Goal: Find specific page/section: Find specific page/section

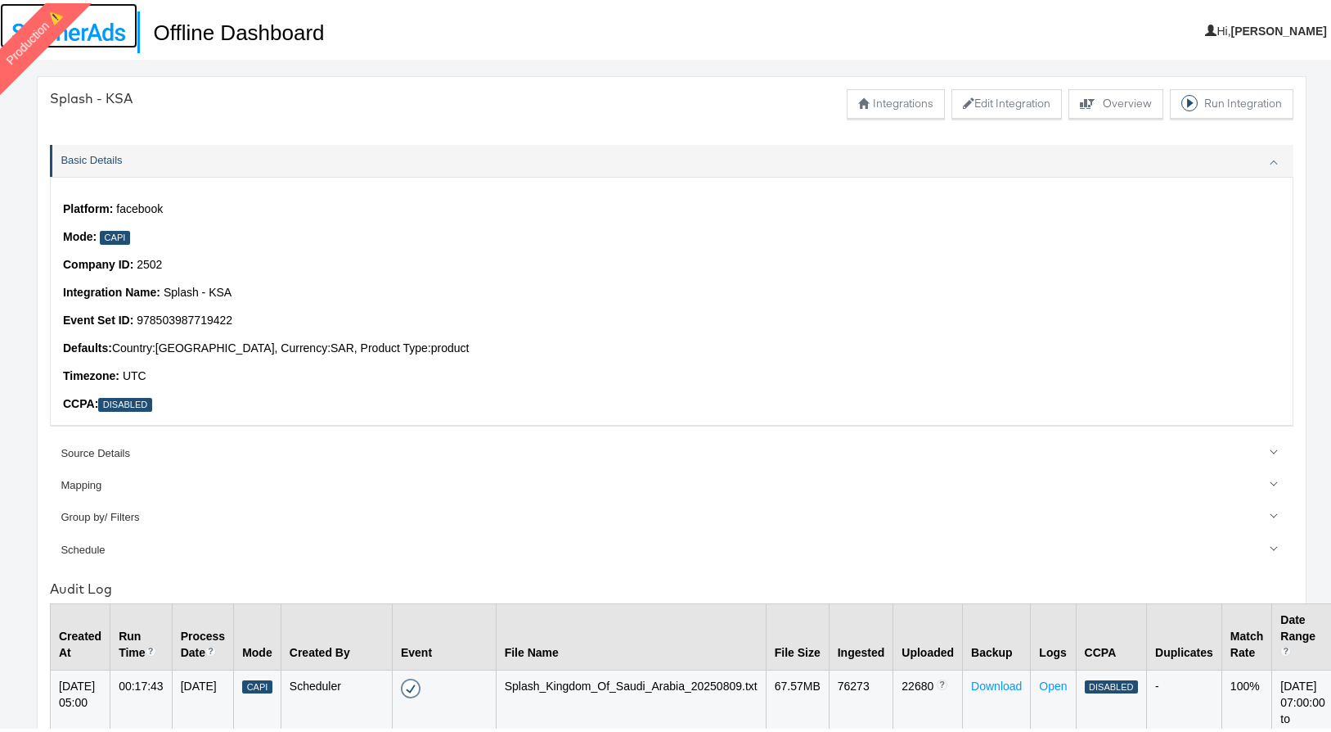
click at [111, 32] on img at bounding box center [68, 29] width 113 height 18
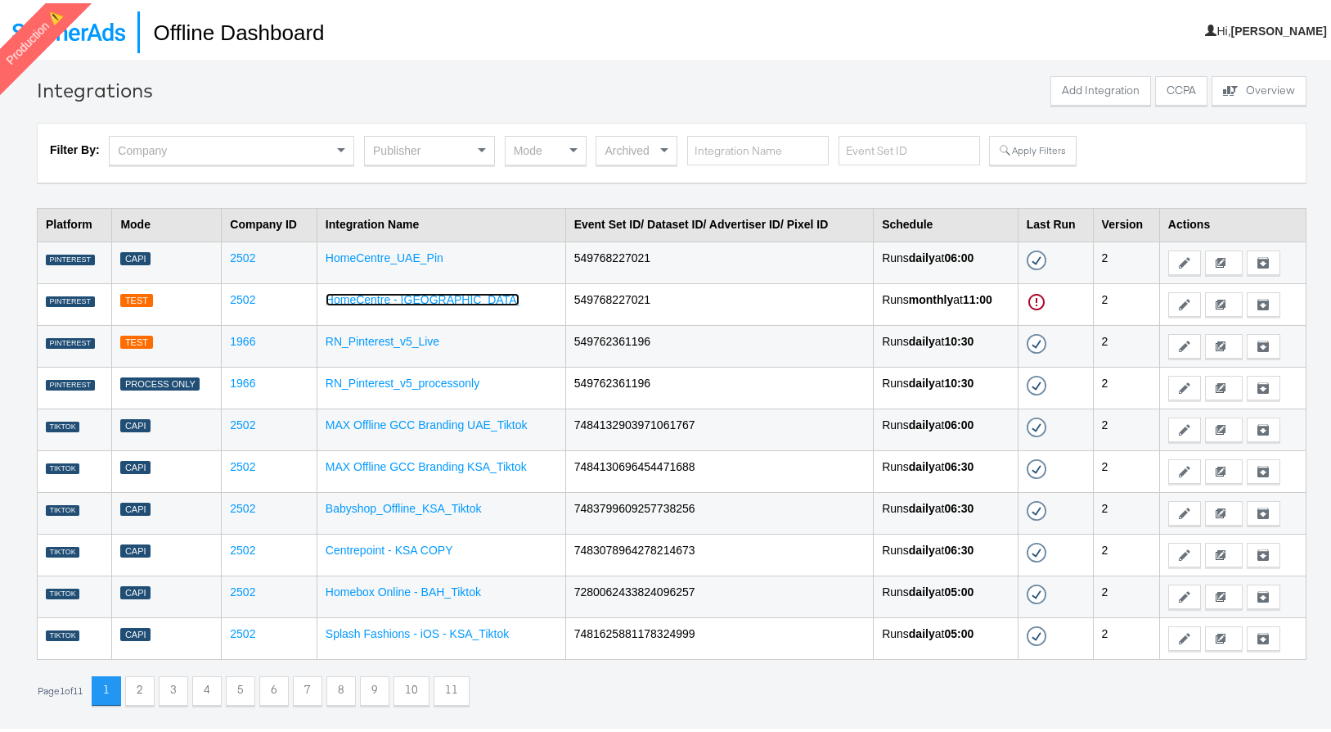
click at [403, 300] on link "HomeCentre - [GEOGRAPHIC_DATA]" at bounding box center [423, 296] width 195 height 13
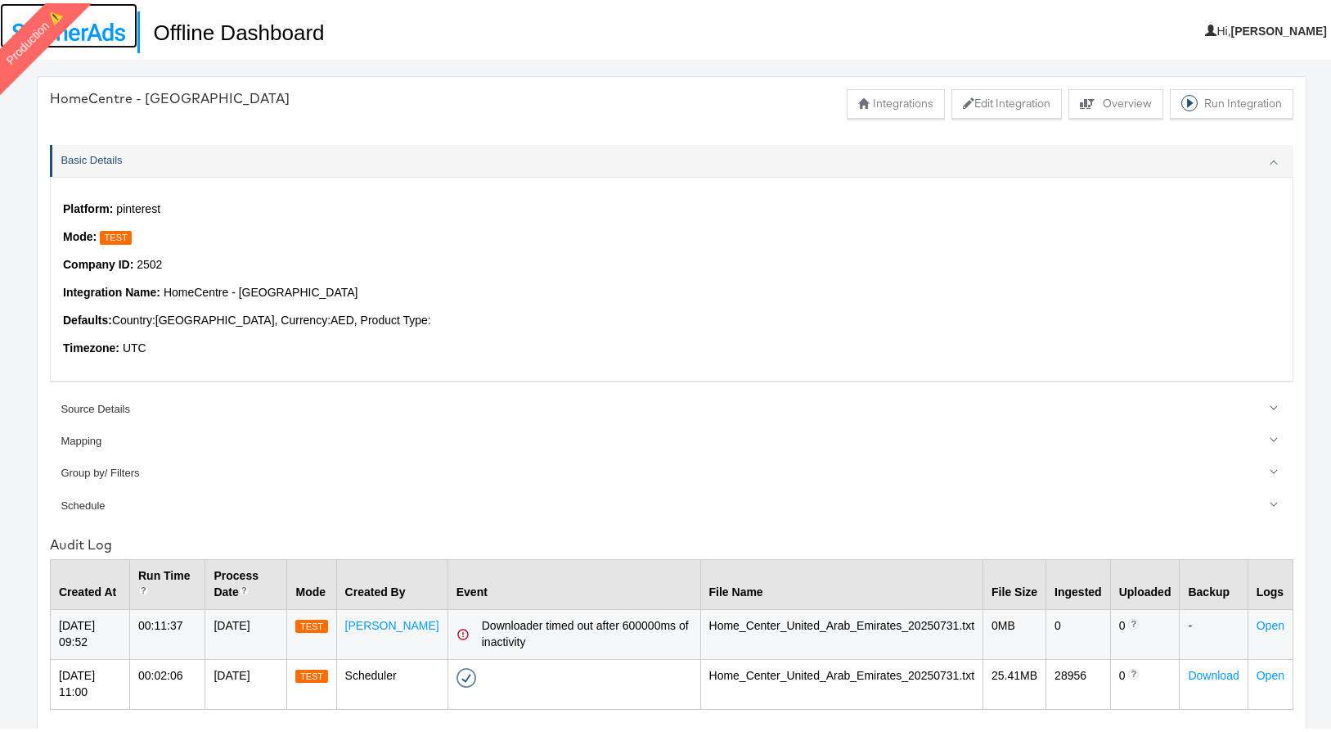
click at [106, 28] on img at bounding box center [68, 29] width 113 height 18
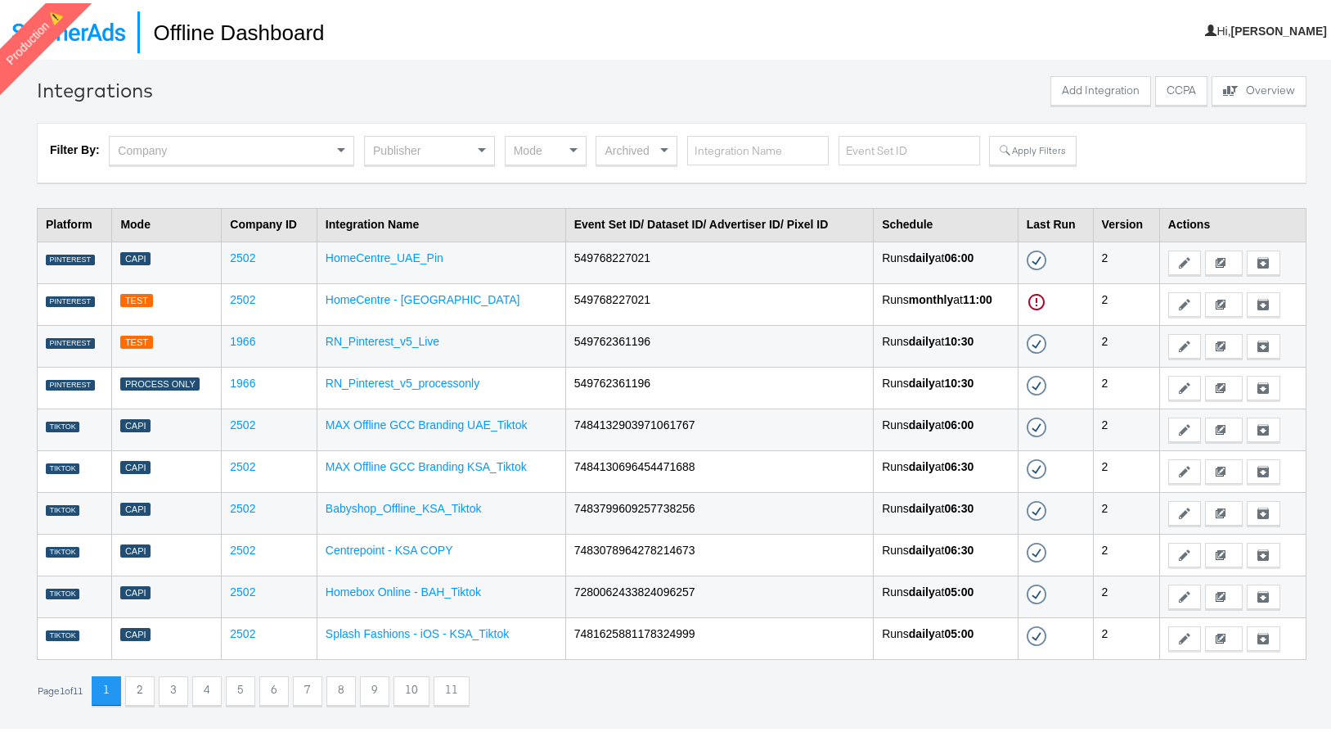
click at [532, 148] on div "Mode" at bounding box center [546, 147] width 80 height 28
click at [1043, 155] on button "Apply Filters" at bounding box center [1032, 147] width 87 height 29
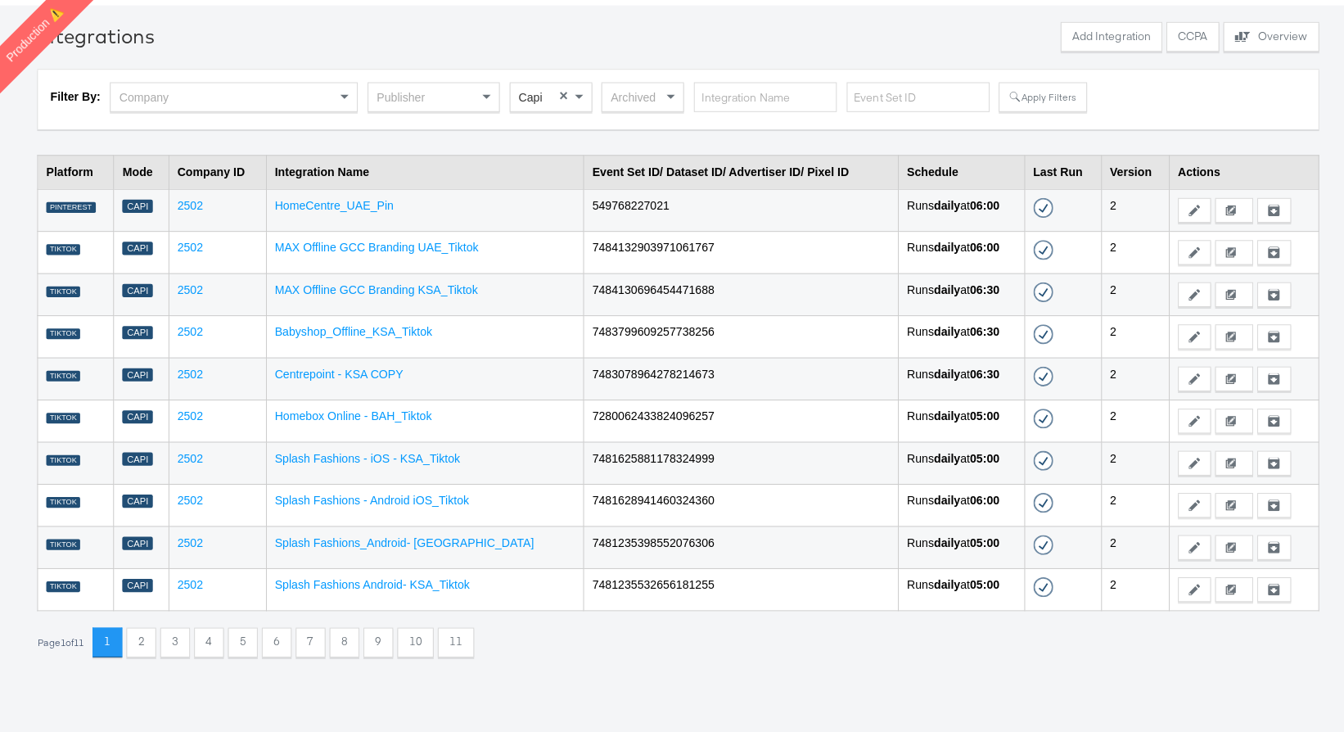
scroll to position [56, 0]
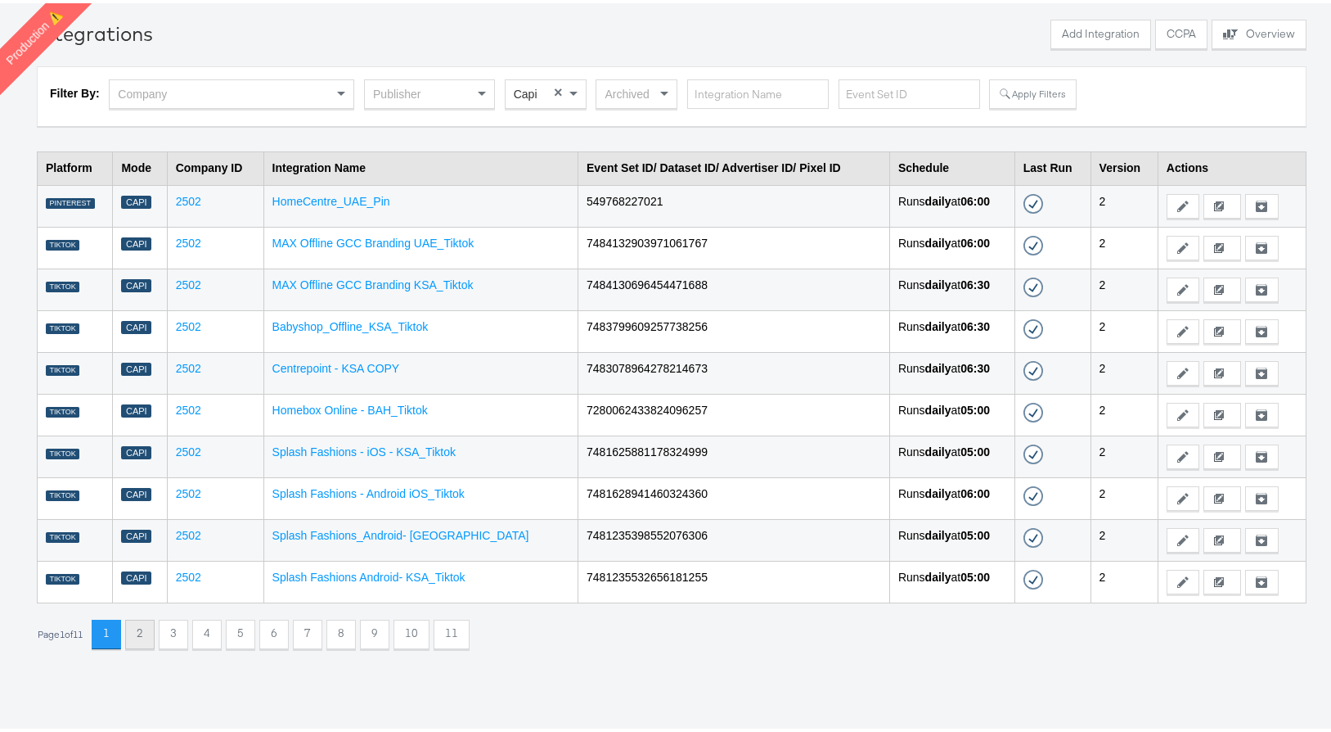
click at [146, 641] on button "2" at bounding box center [139, 630] width 29 height 29
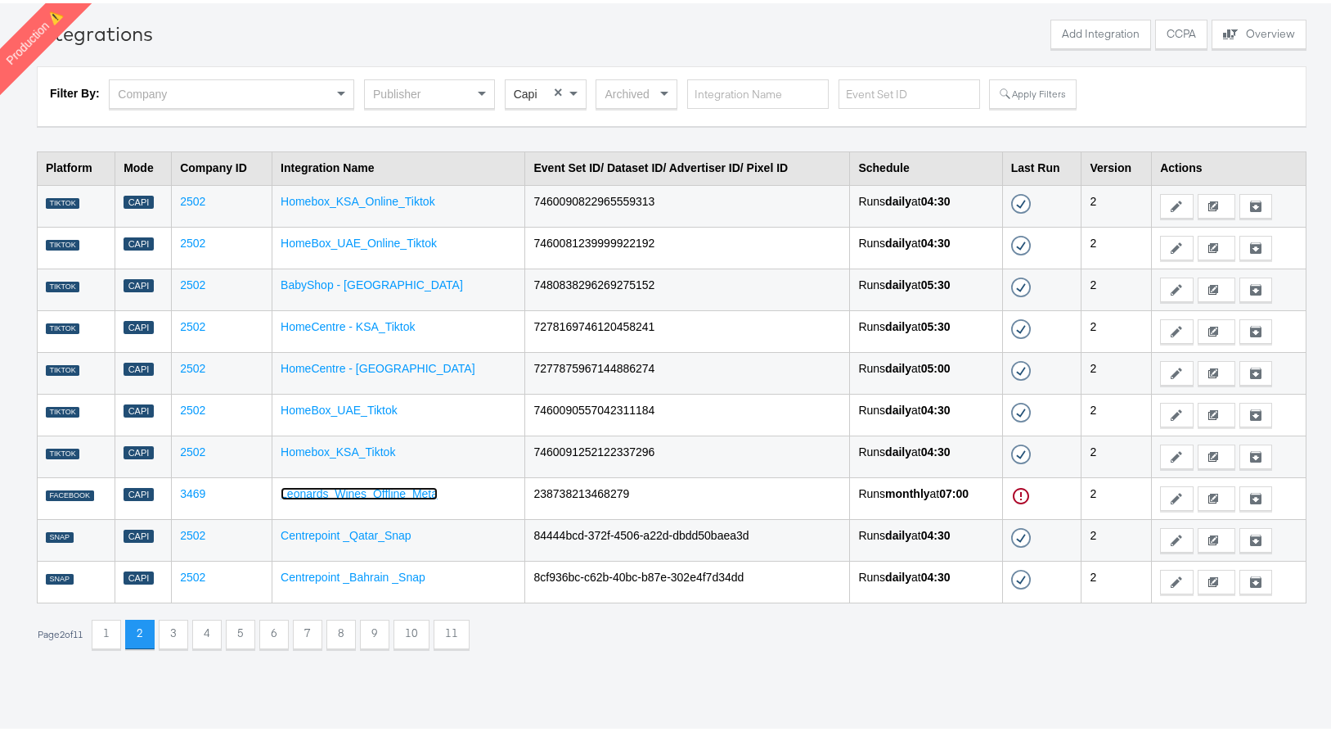
click at [361, 491] on link "Leonards_Wines_Offline_Meta" at bounding box center [359, 490] width 157 height 13
click at [178, 636] on button "3" at bounding box center [173, 630] width 29 height 29
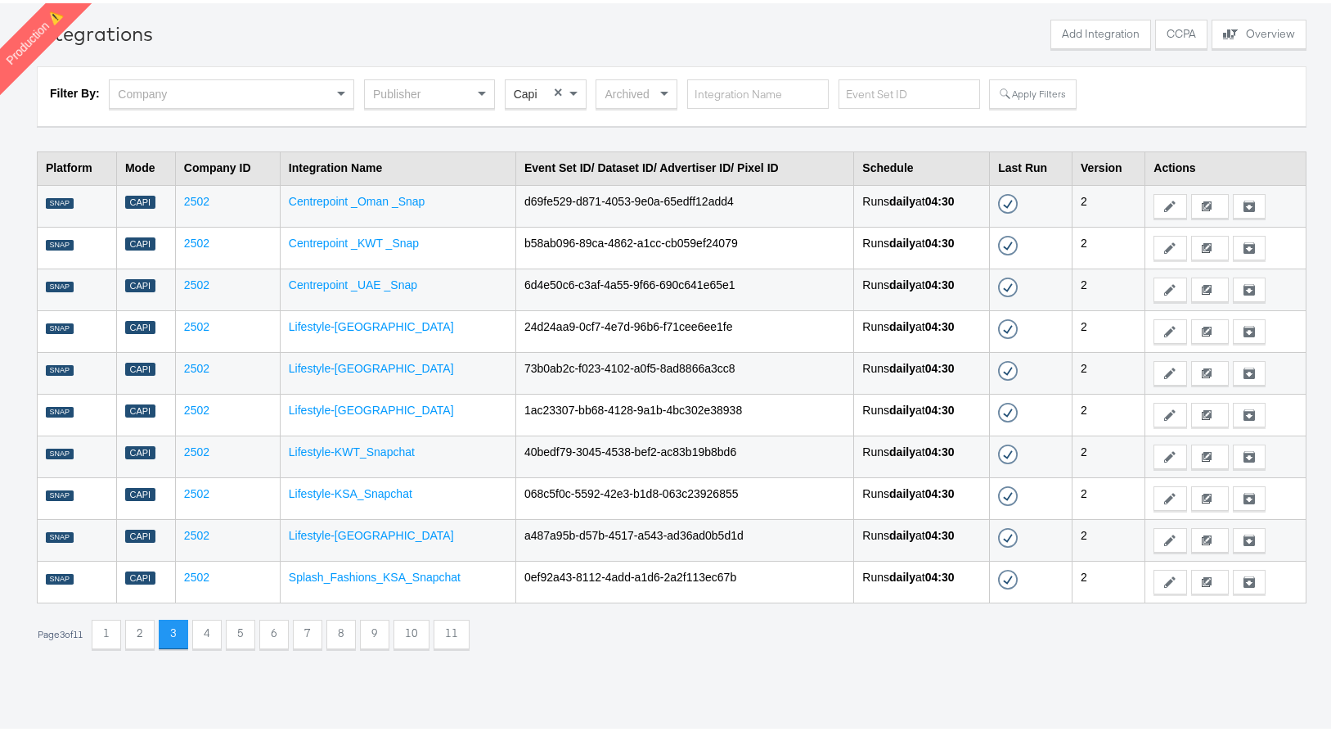
click at [211, 633] on button "4" at bounding box center [206, 630] width 29 height 29
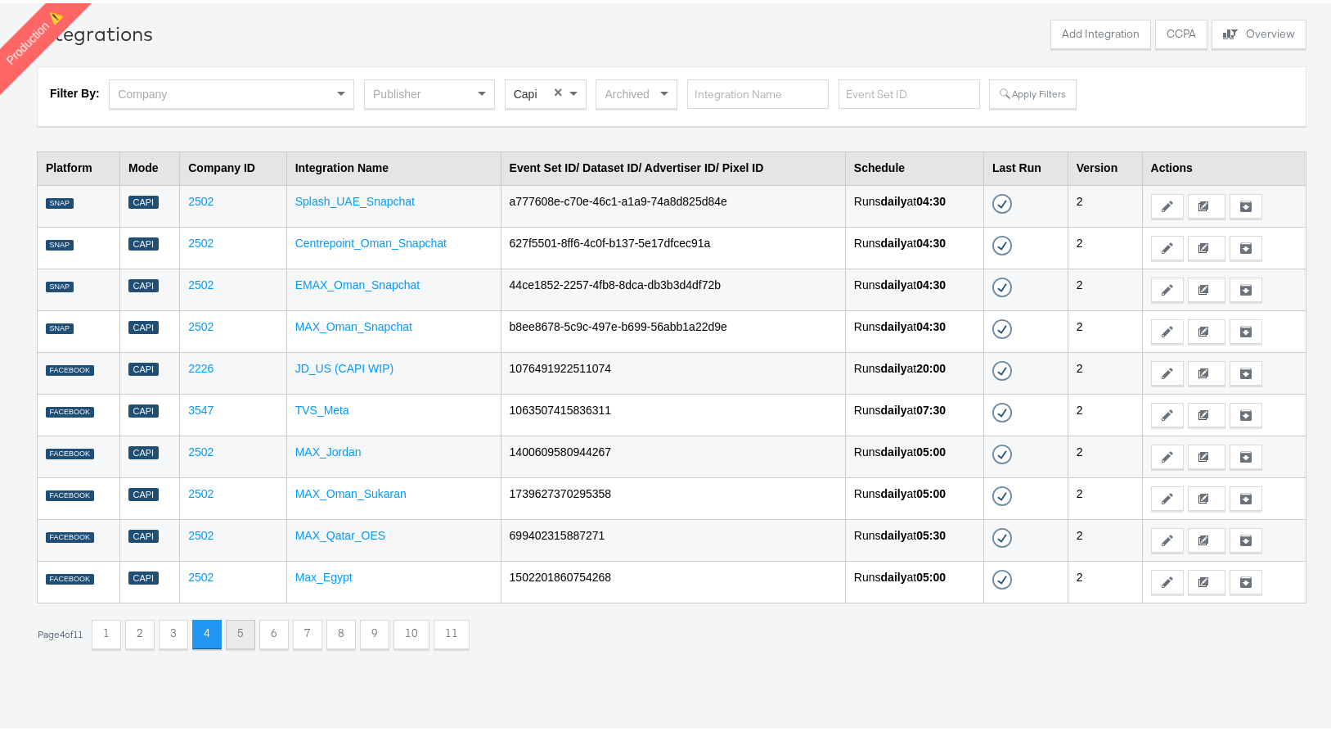
click at [246, 633] on button "5" at bounding box center [240, 630] width 29 height 29
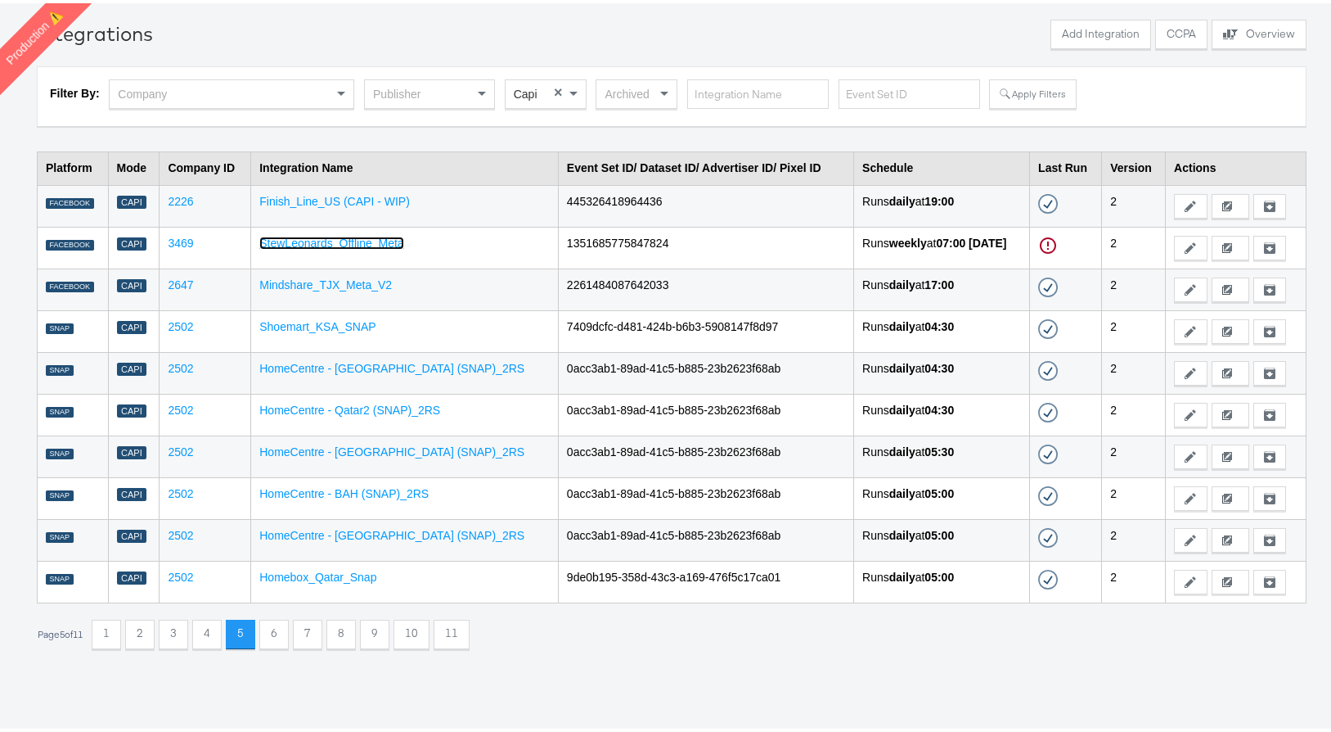
click at [321, 241] on link "StewLeonards_Offline_Meta" at bounding box center [331, 239] width 144 height 13
click at [283, 626] on button "6" at bounding box center [273, 630] width 29 height 29
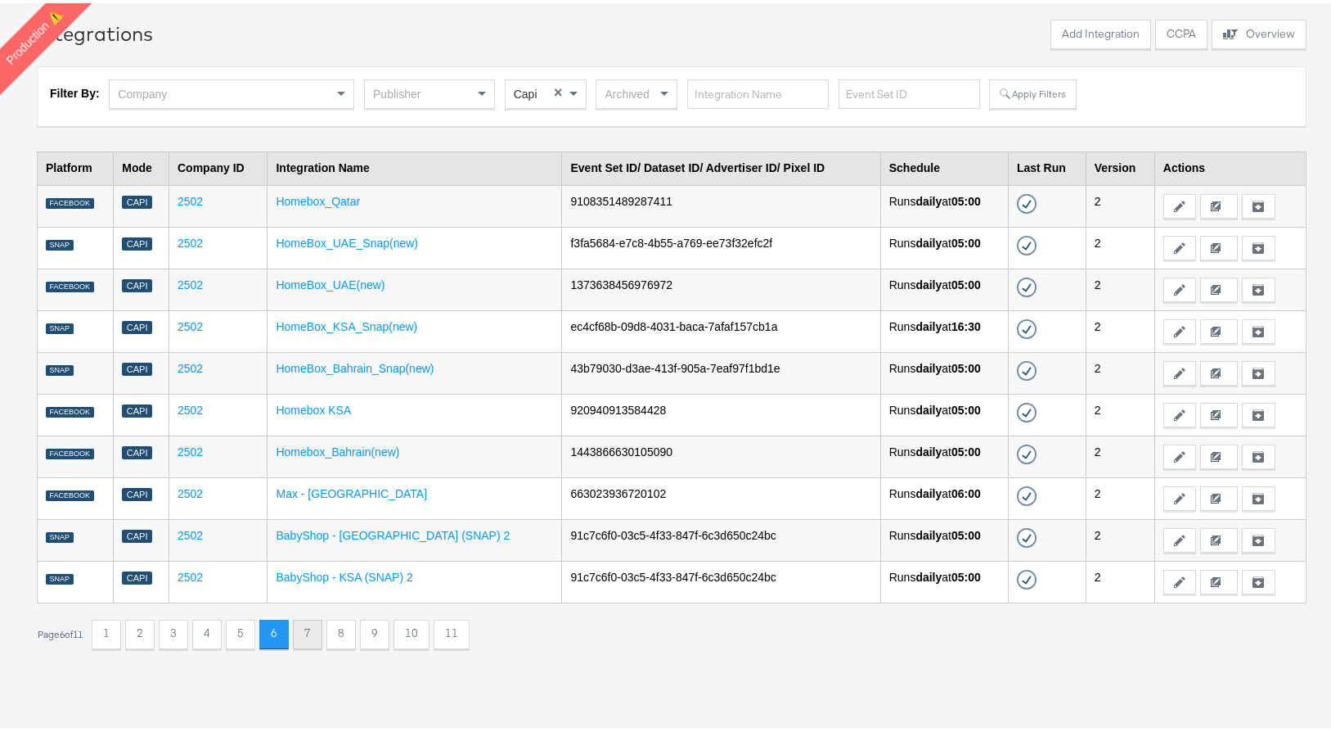
click at [306, 630] on button "7" at bounding box center [307, 630] width 29 height 29
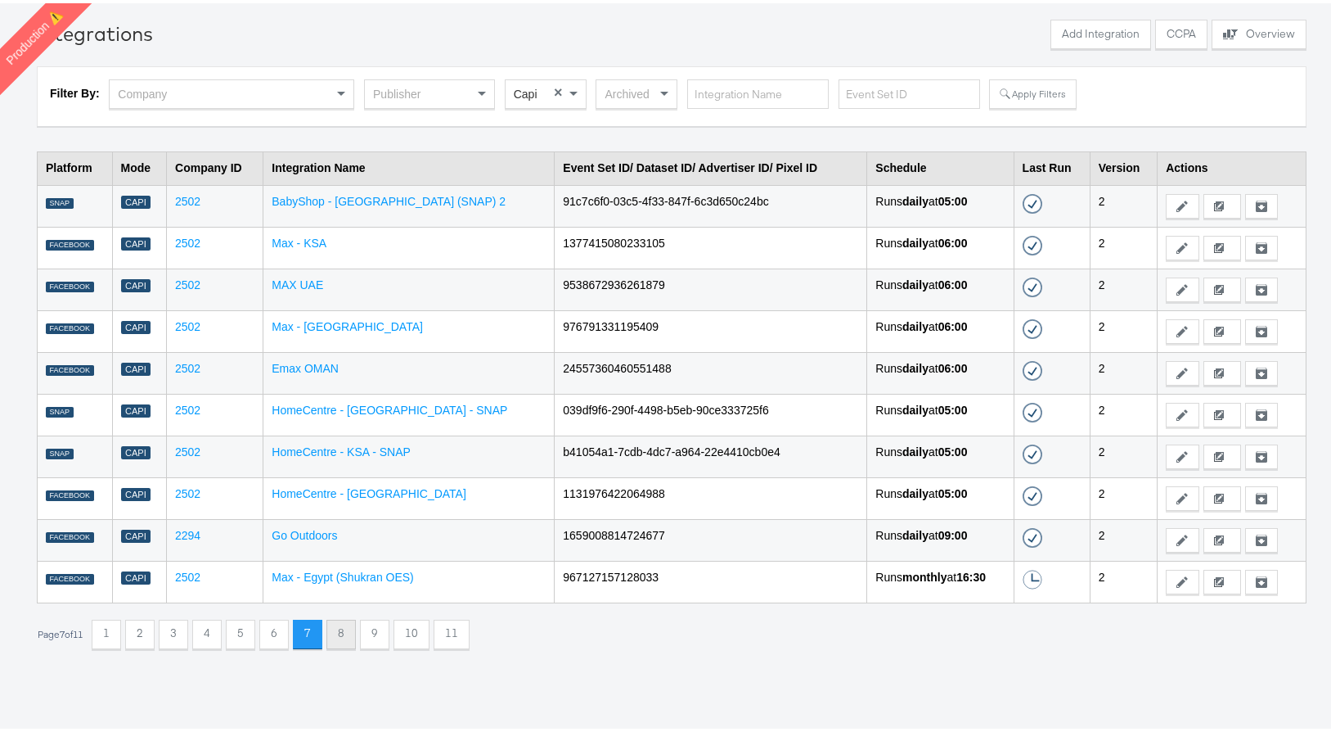
click at [352, 636] on button "8" at bounding box center [341, 630] width 29 height 29
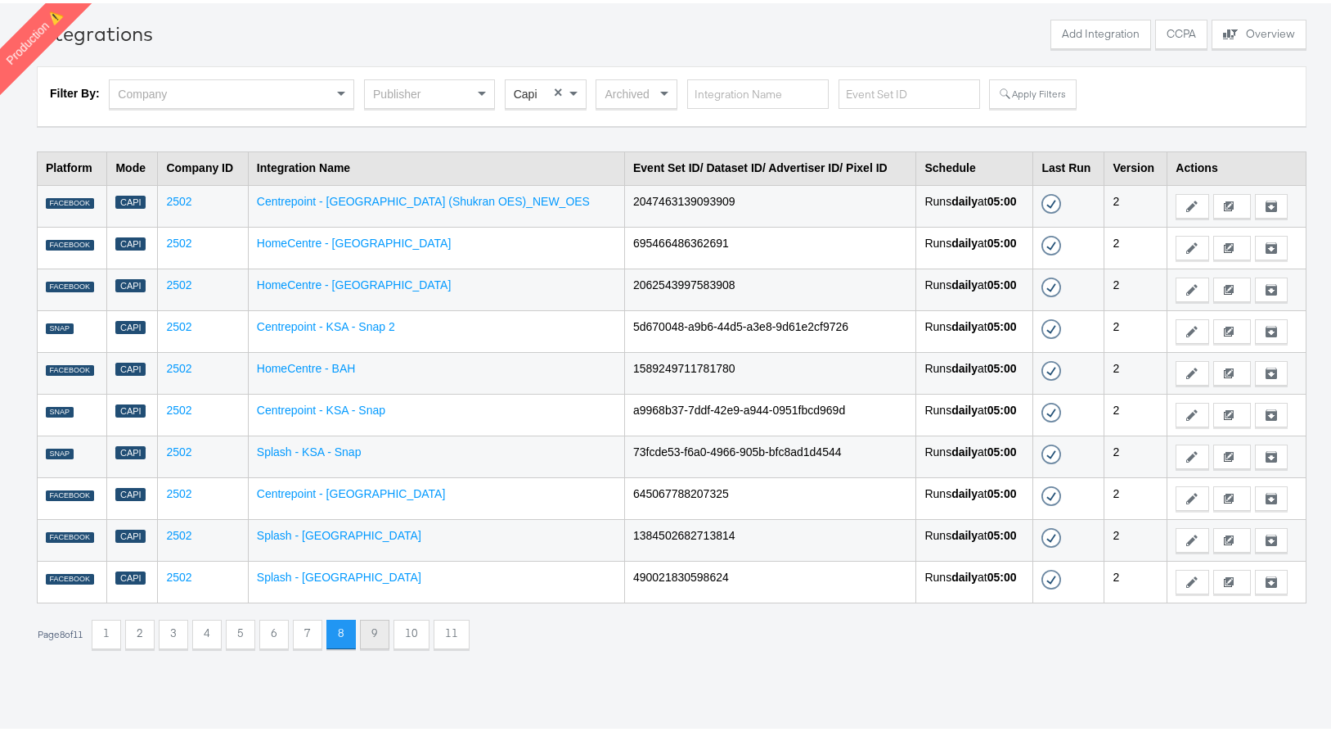
click at [381, 637] on button "9" at bounding box center [374, 630] width 29 height 29
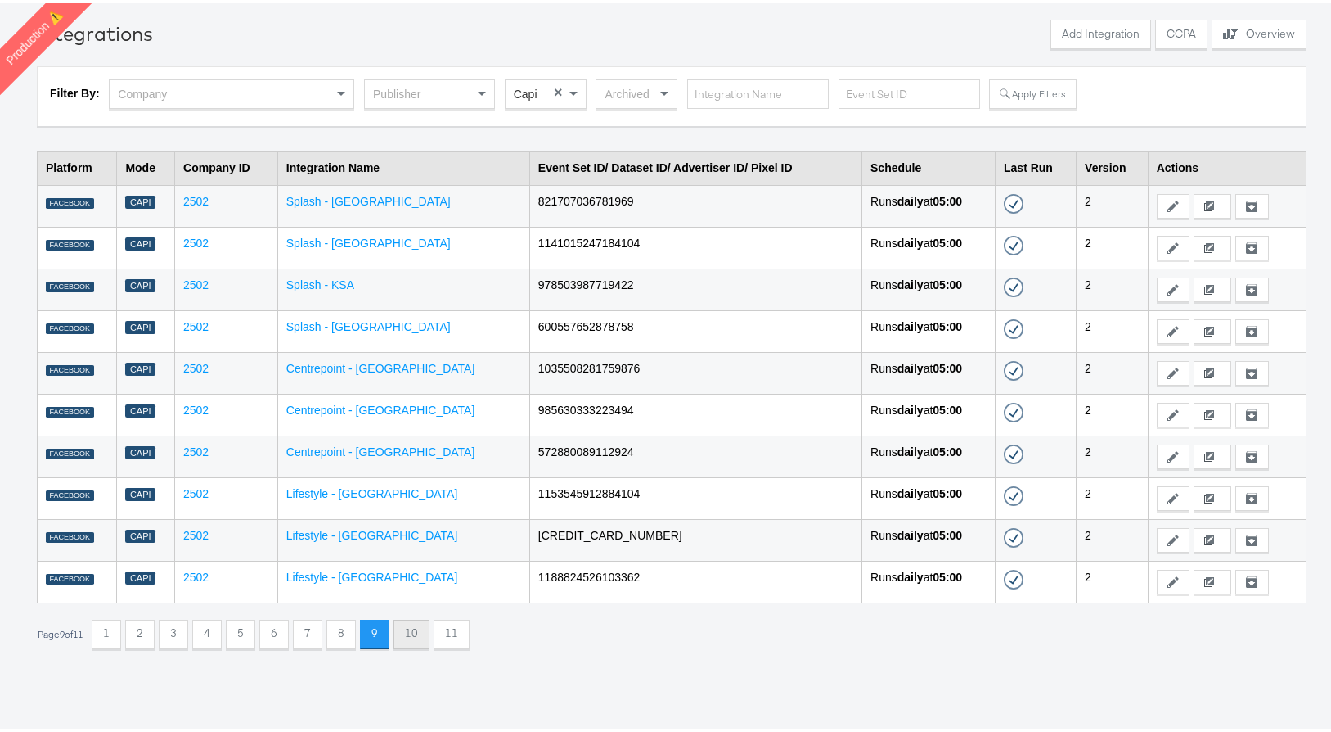
click at [414, 638] on button "10" at bounding box center [412, 630] width 36 height 29
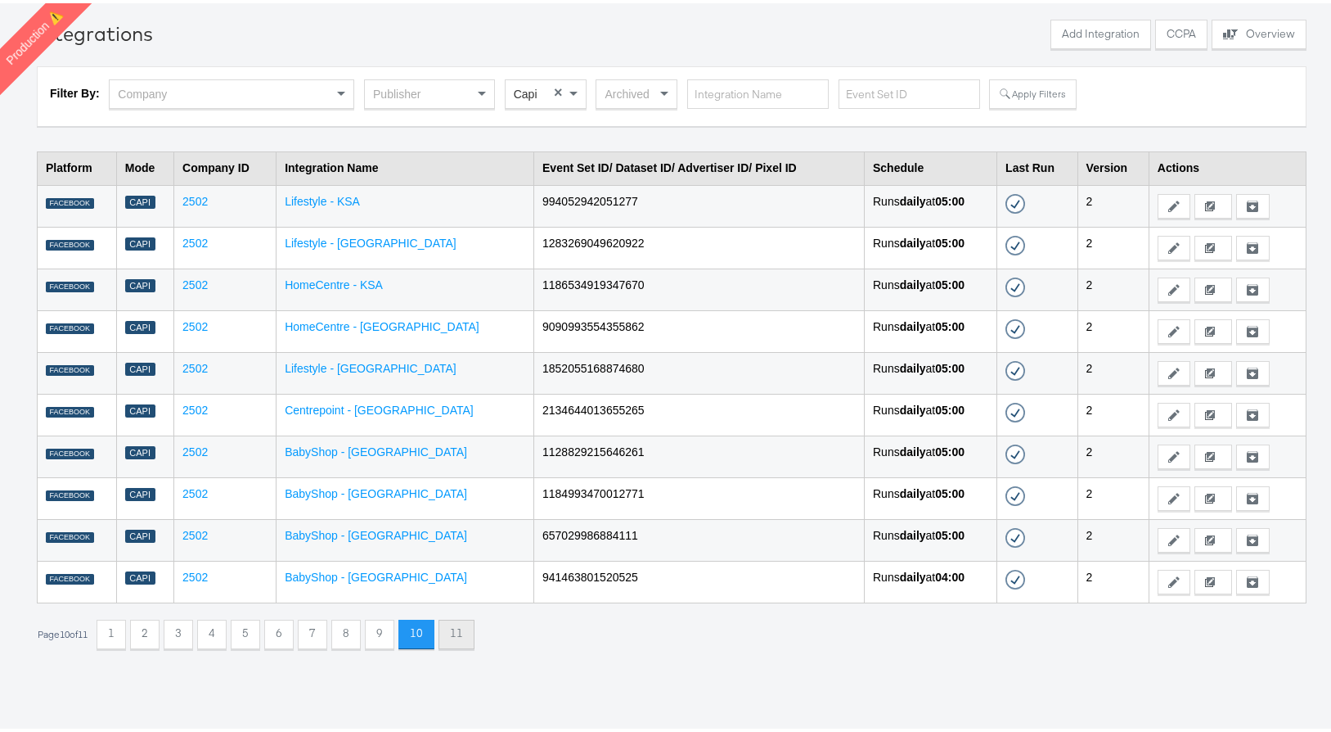
click at [475, 641] on button "11" at bounding box center [457, 630] width 36 height 29
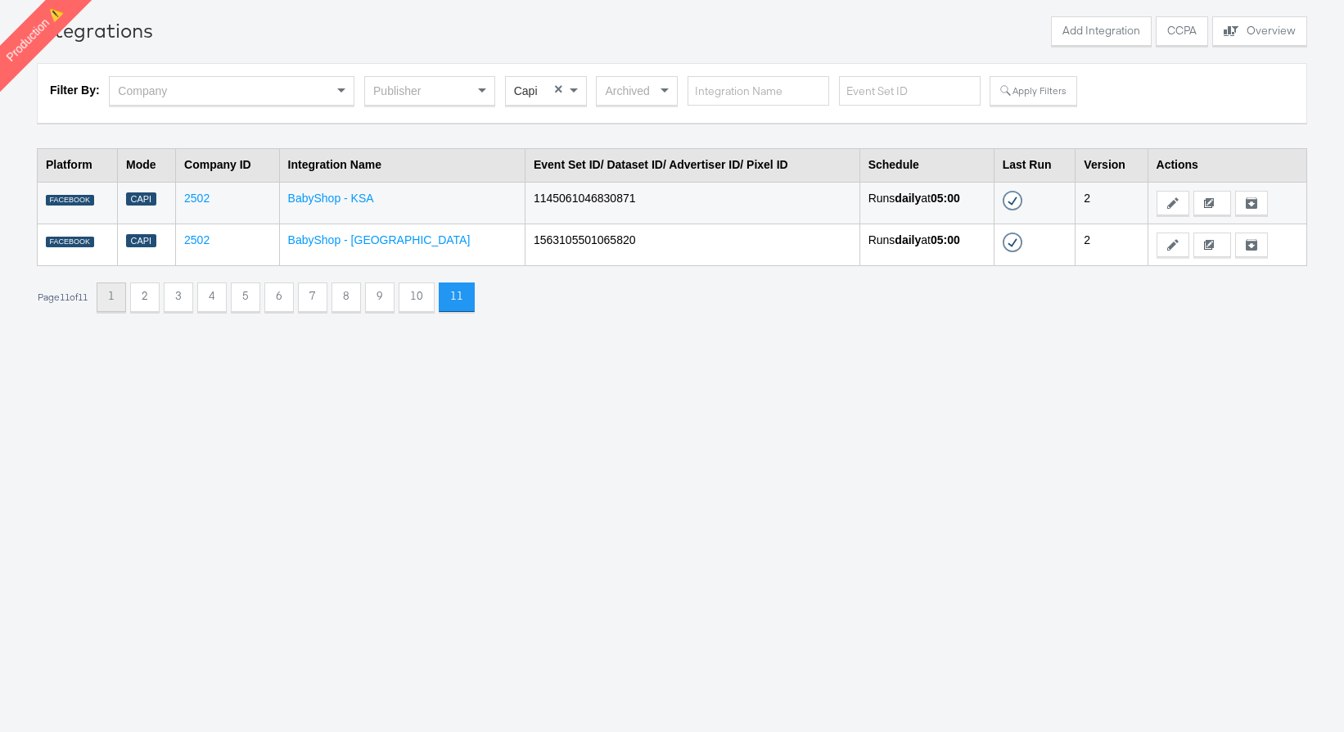
click at [126, 295] on button "1" at bounding box center [111, 296] width 29 height 29
